Goal: Use online tool/utility: Utilize a website feature to perform a specific function

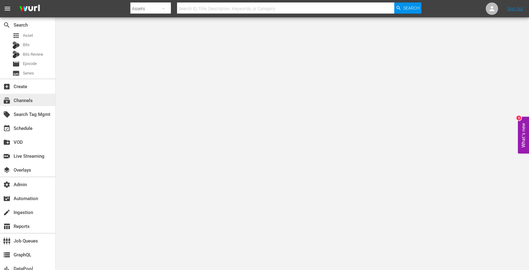
click at [35, 100] on div "subscriptions Channels" at bounding box center [27, 100] width 55 height 12
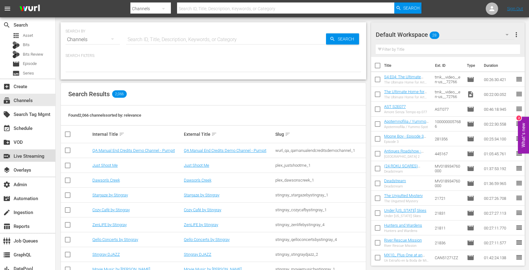
click at [35, 158] on div "switch_video Live Streaming" at bounding box center [17, 155] width 35 height 6
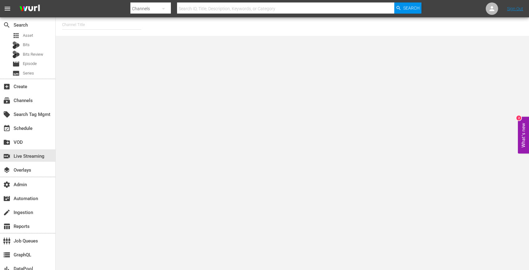
click at [108, 23] on input "text" at bounding box center [101, 24] width 79 height 15
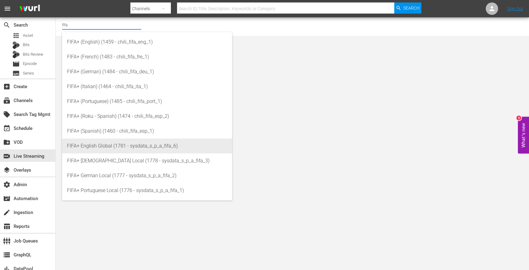
click at [134, 147] on div "FIFA+ English Global (1781 - sysdata_s_p_a_fifa_6)" at bounding box center [147, 146] width 160 height 15
type input "FIFA+ English Global (1781 - sysdata_s_p_a_fifa_6)"
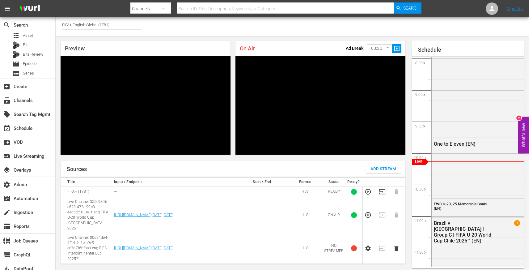
click at [115, 25] on input "FIFA+ English Global (1781)" at bounding box center [101, 24] width 79 height 15
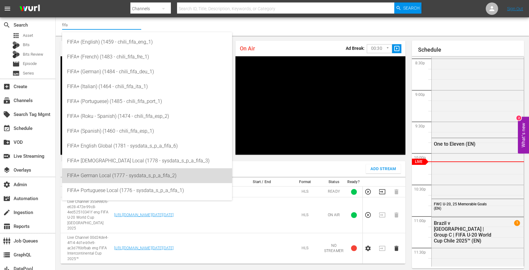
click at [150, 178] on div "FIFA+ German Local (1777 - sysdata_s_p_a_fifa_2)" at bounding box center [147, 175] width 160 height 15
type input "FIFA+ German Local (1777 - sysdata_s_p_a_fifa_2)"
